Goal: Transaction & Acquisition: Purchase product/service

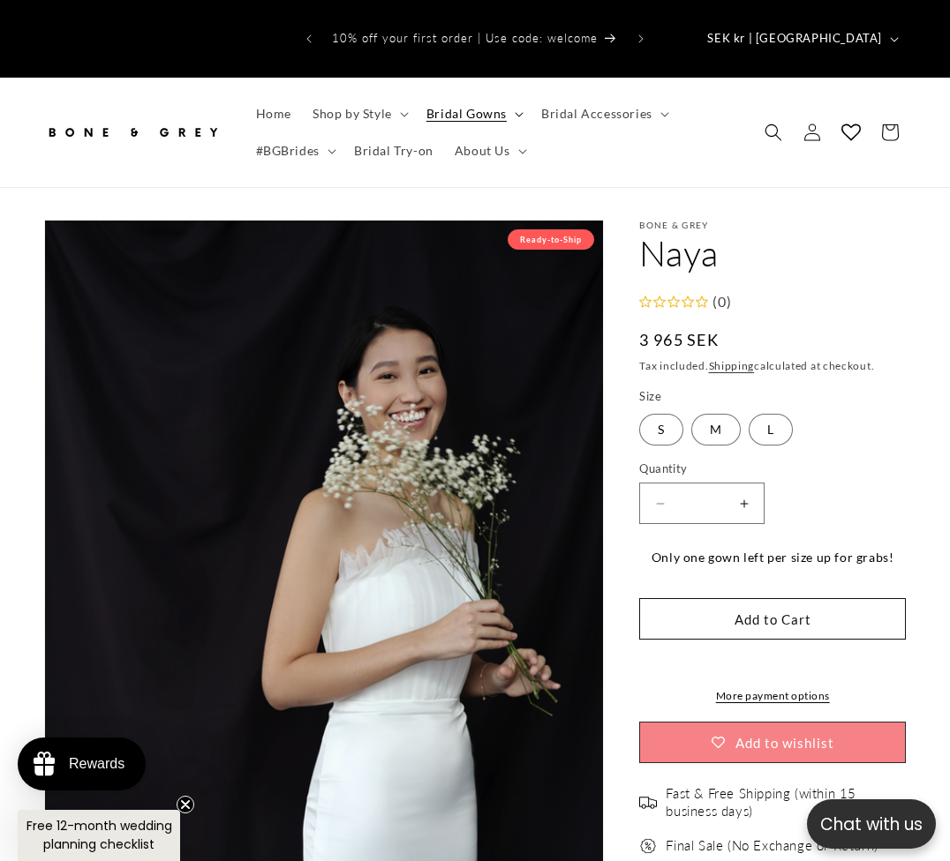
click at [491, 106] on span "Bridal Gowns" at bounding box center [466, 114] width 80 height 16
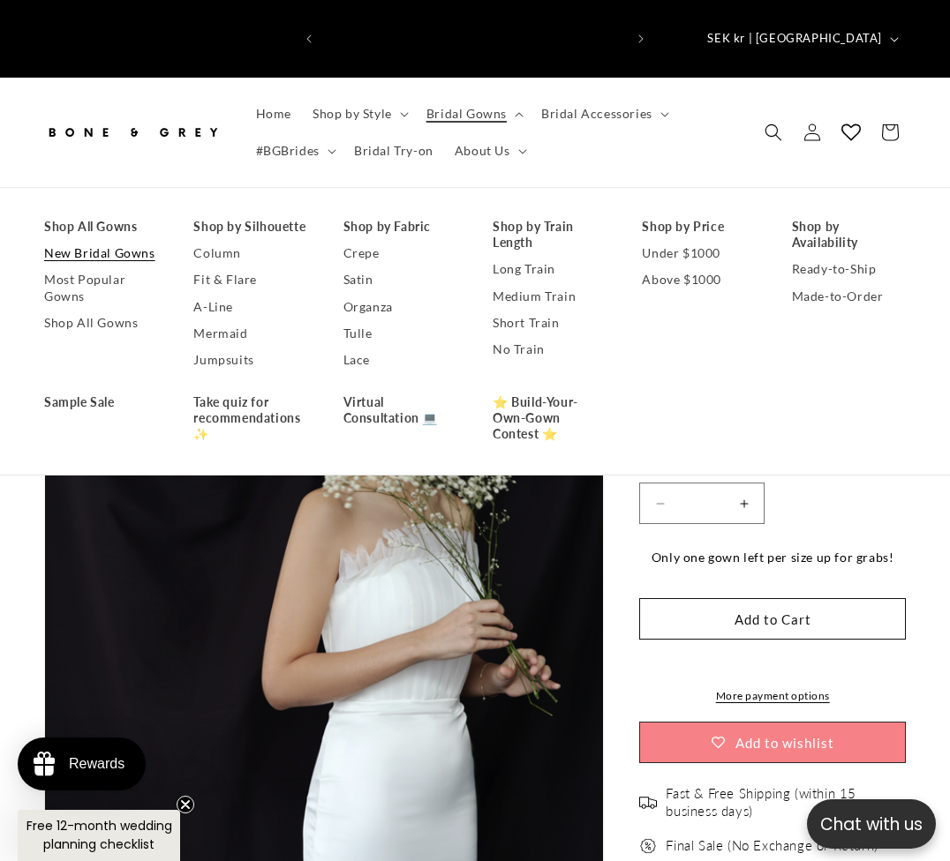
scroll to position [0, 300]
click at [96, 214] on link "Shop All Gowns" at bounding box center [101, 227] width 114 height 26
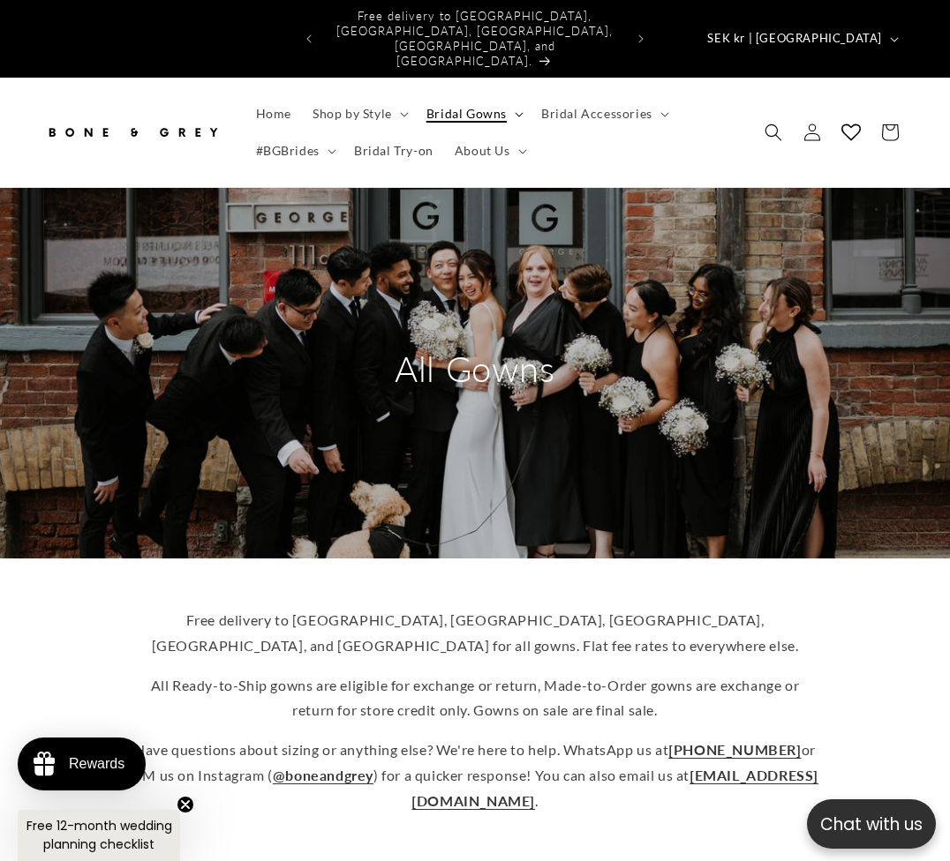
click at [471, 106] on span "Bridal Gowns" at bounding box center [466, 114] width 80 height 16
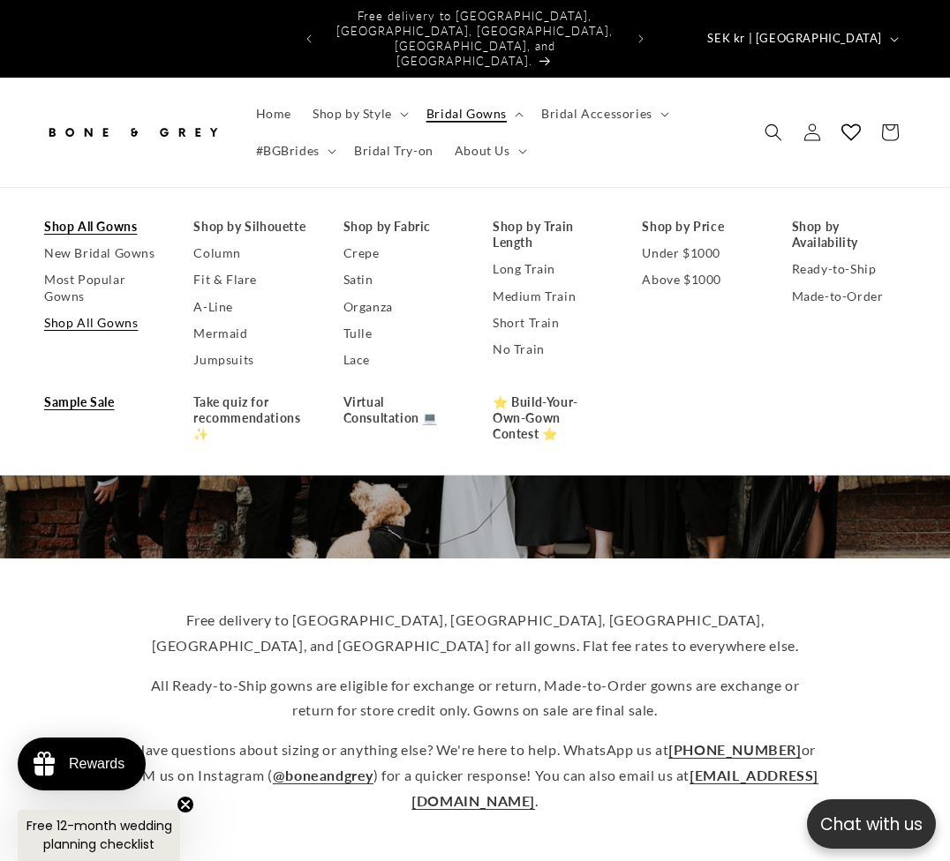
click at [80, 389] on link "Sample Sale" at bounding box center [101, 402] width 114 height 26
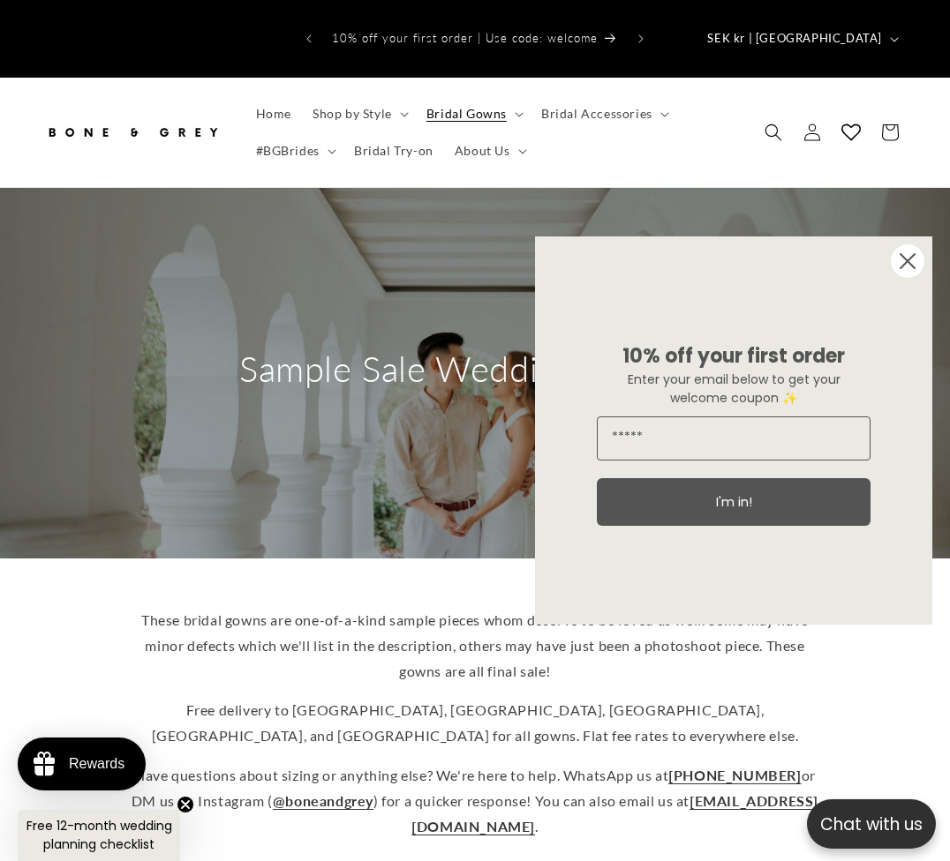
drag, startPoint x: 908, startPoint y: 265, endPoint x: 801, endPoint y: 275, distance: 107.3
click at [908, 265] on circle "Close dialog" at bounding box center [907, 261] width 34 height 34
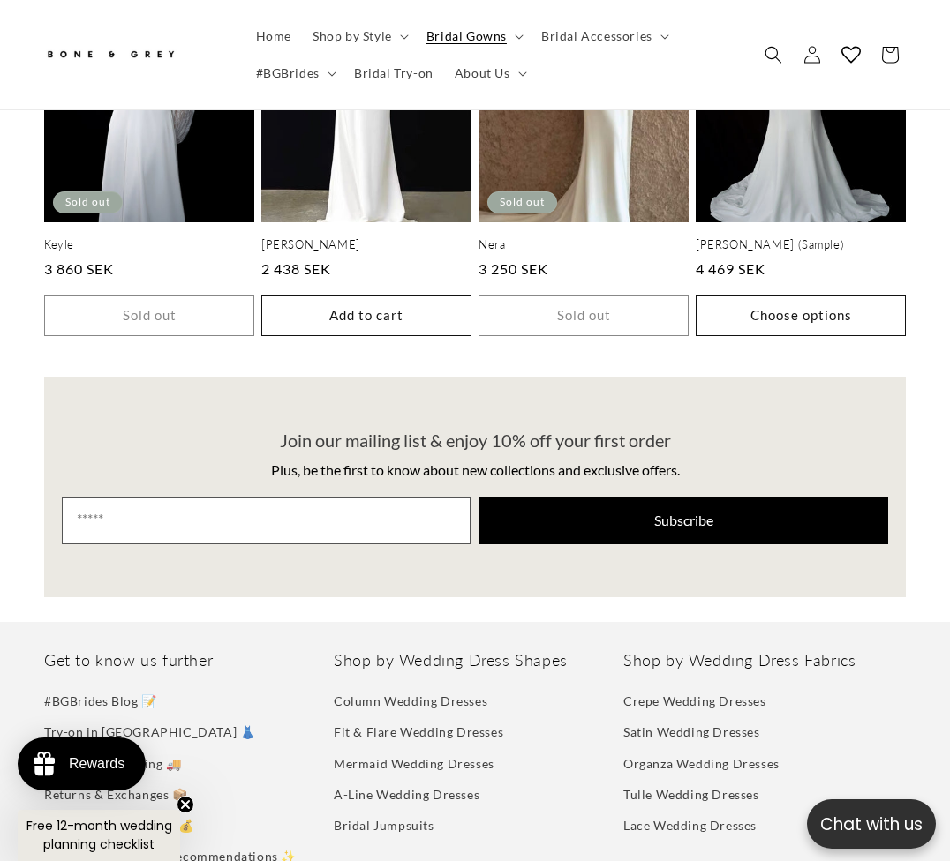
scroll to position [3121, 0]
